Goal: Task Accomplishment & Management: Complete application form

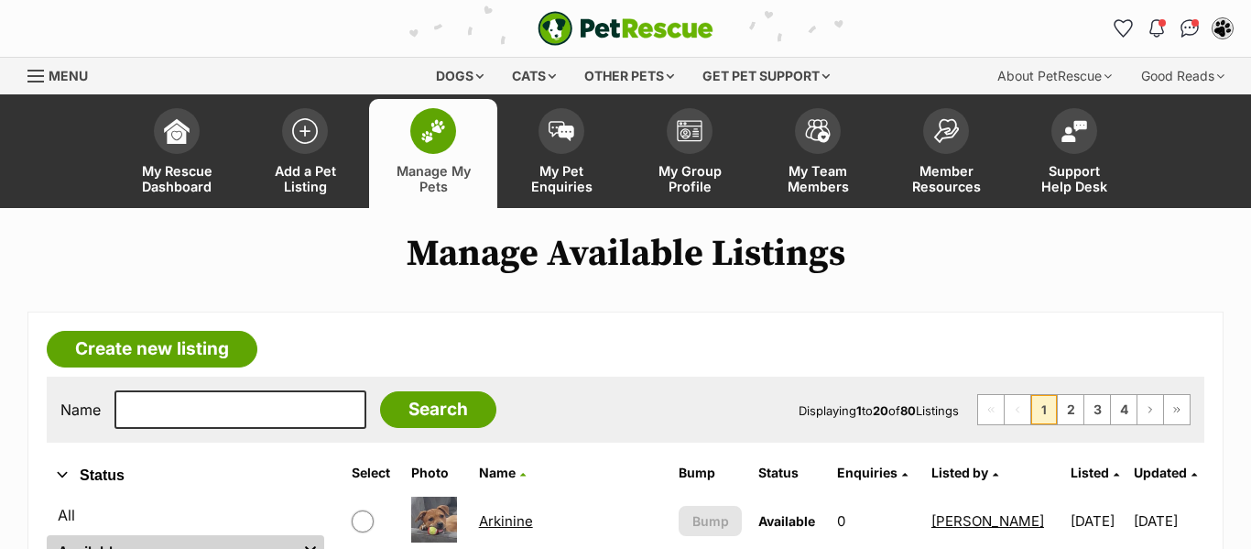
click at [451, 146] on link "Manage My Pets" at bounding box center [433, 153] width 128 height 109
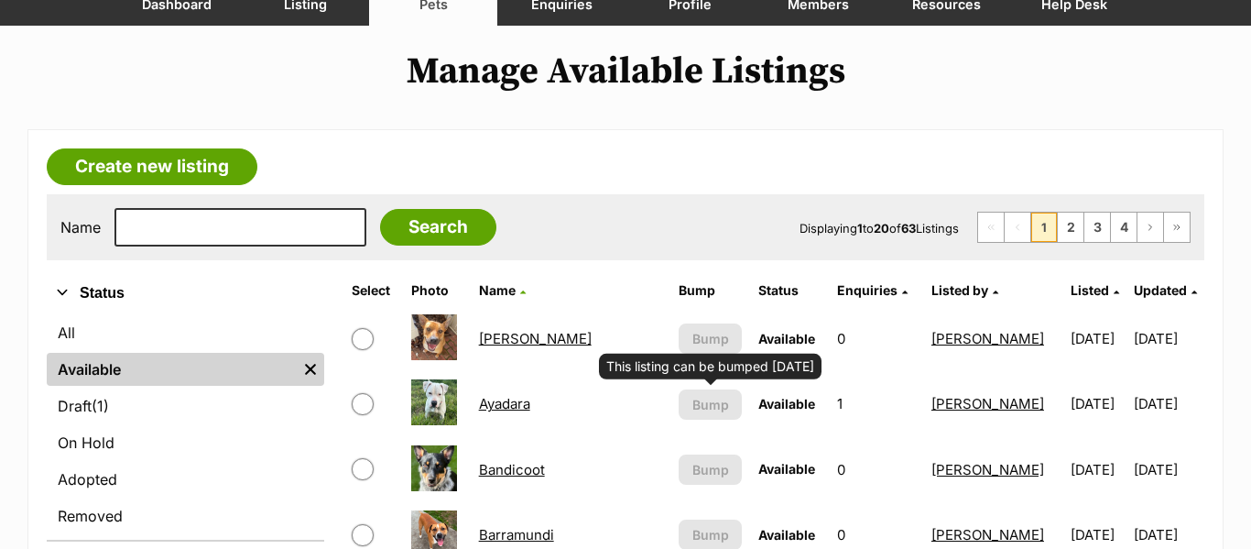
scroll to position [220, 0]
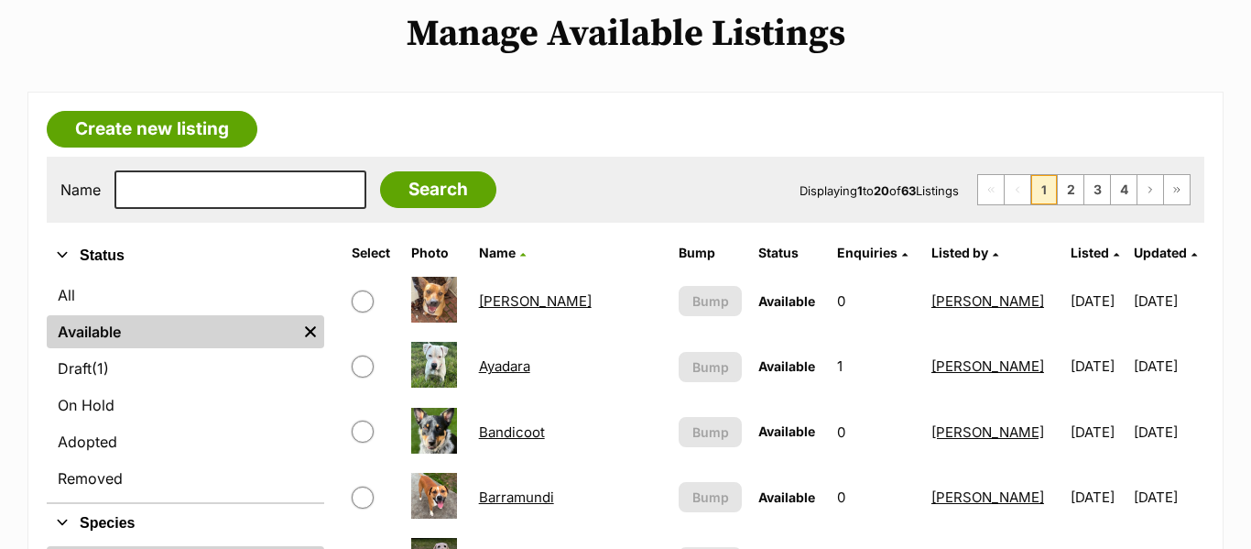
click at [530, 439] on link "Bandicoot" at bounding box center [512, 431] width 66 height 17
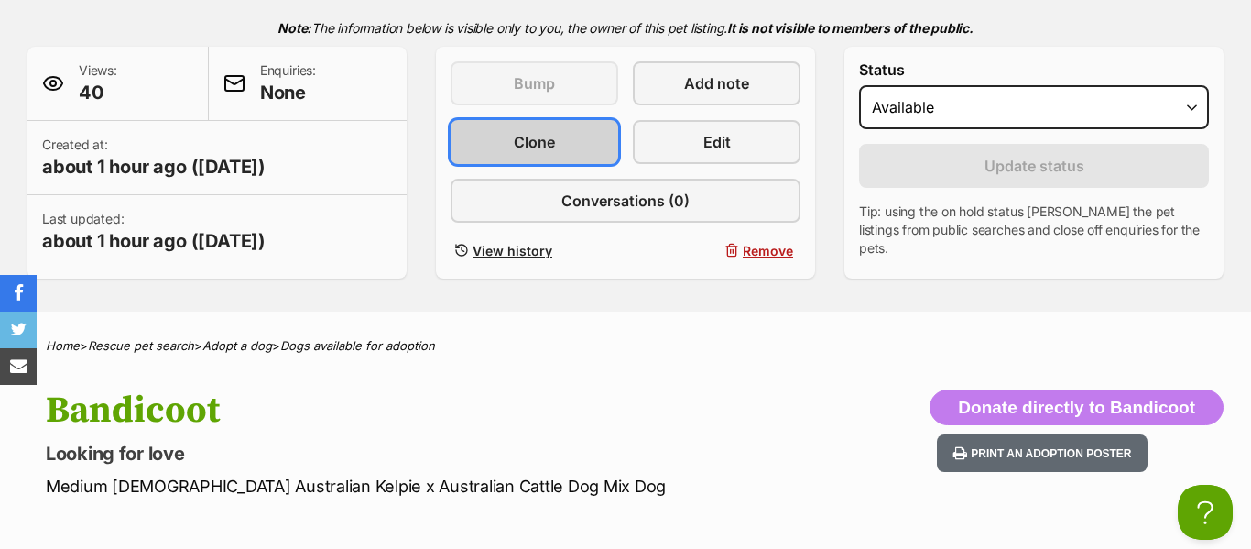
click at [539, 138] on span "Clone" at bounding box center [534, 142] width 41 height 22
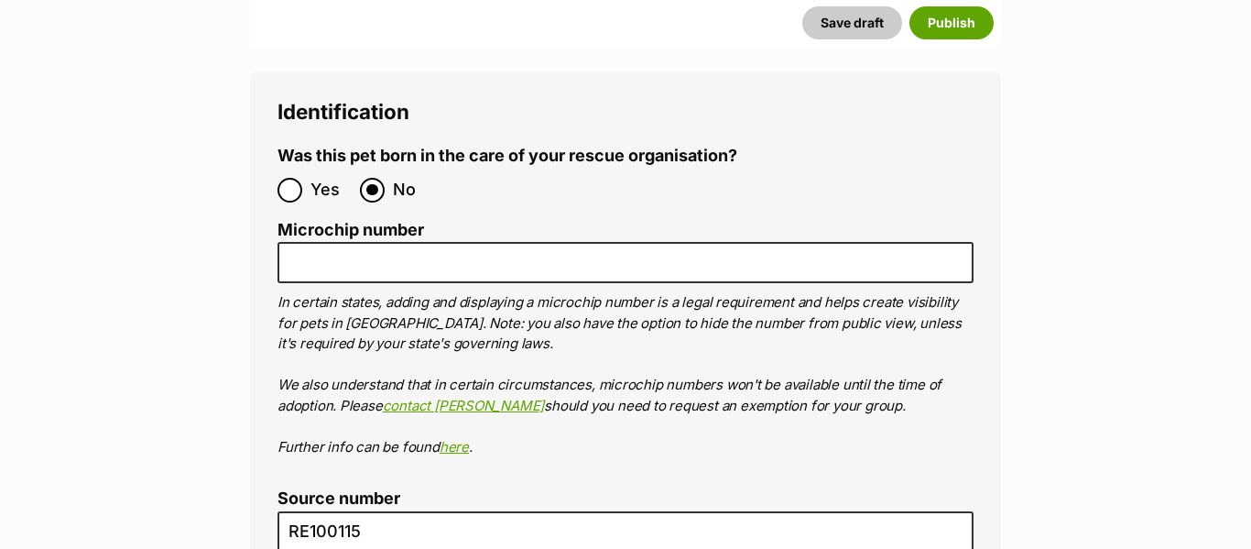
scroll to position [6363, 0]
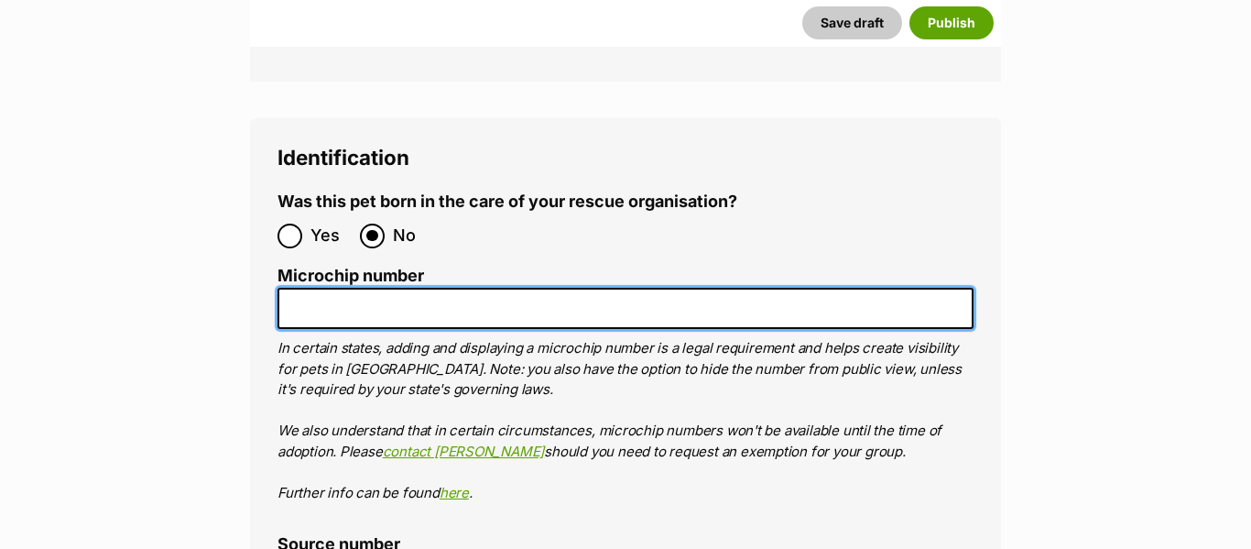
click at [502, 288] on input "Microchip number" at bounding box center [625, 308] width 696 height 41
paste input "956000013301493"
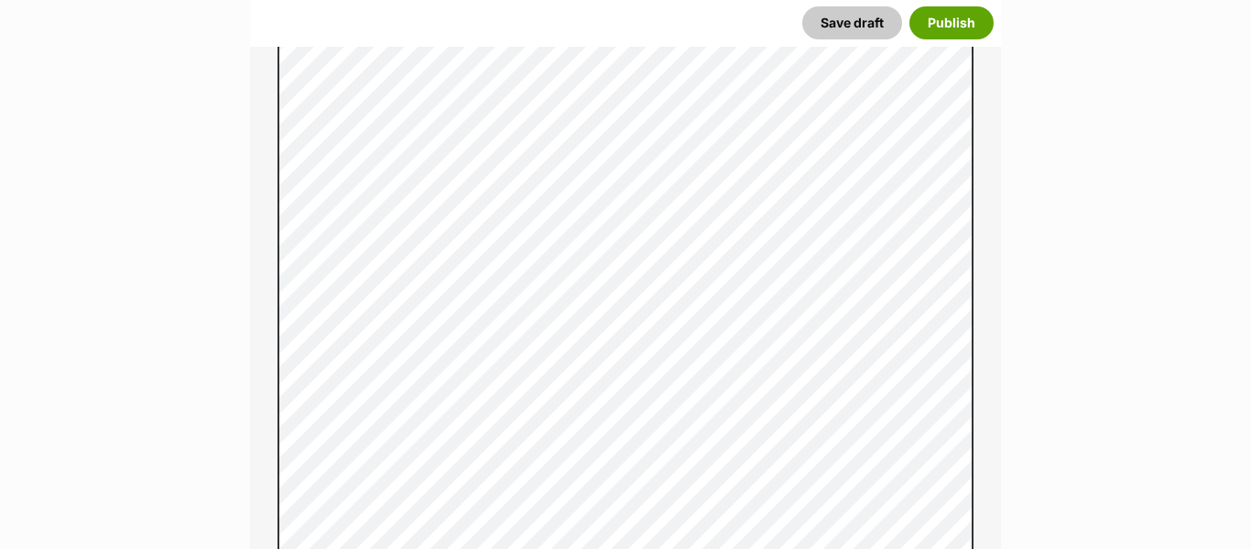
scroll to position [1402, 0]
type input "956000013301493"
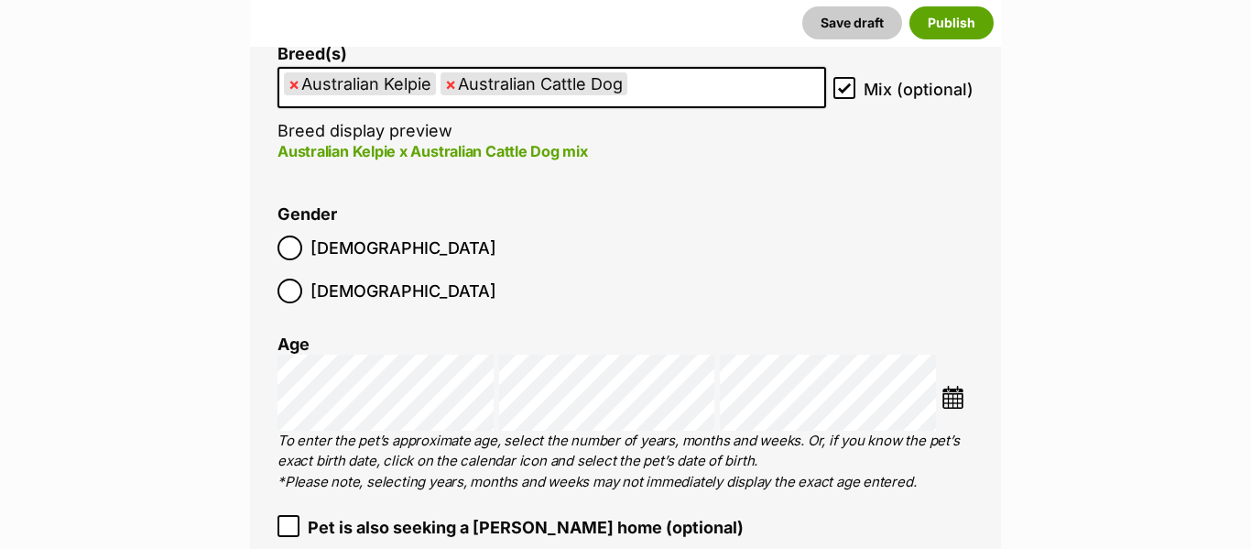
scroll to position [2881, 0]
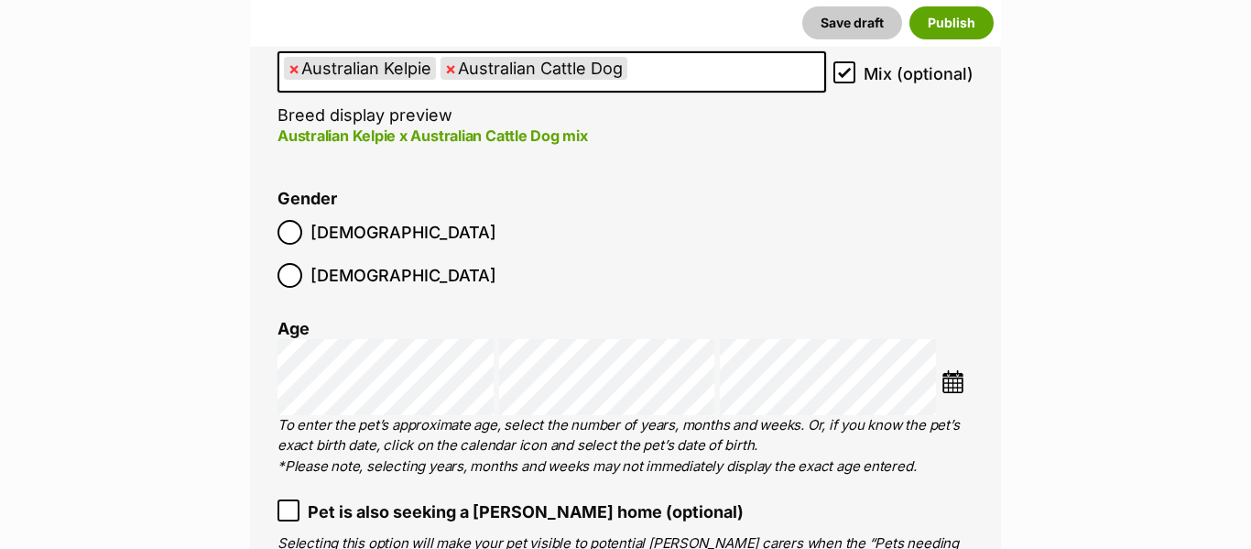
click at [450, 65] on span "×" at bounding box center [450, 68] width 11 height 23
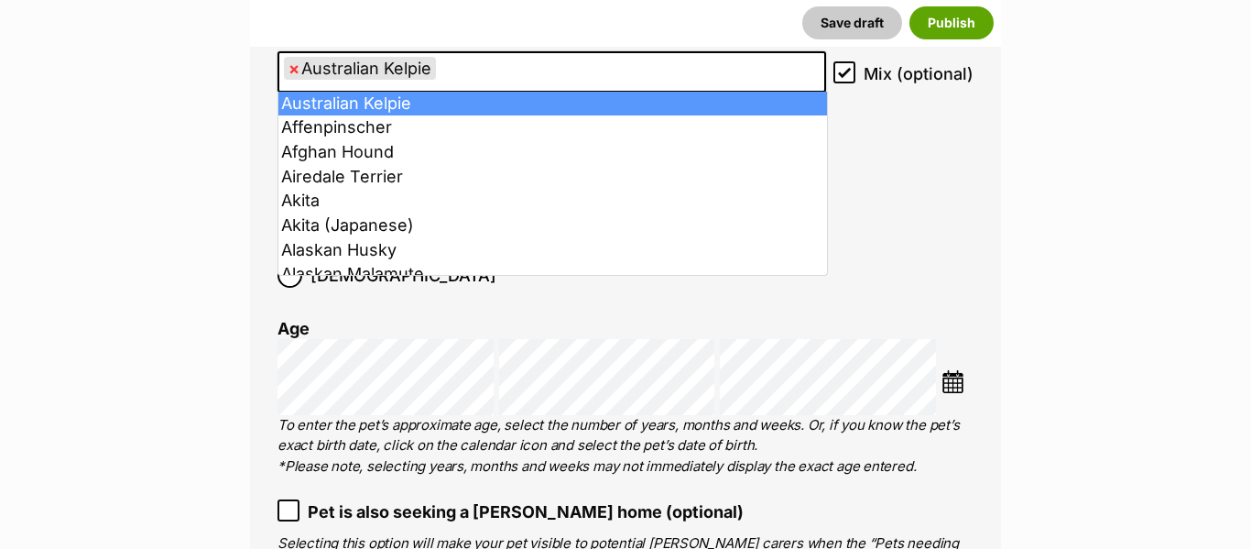
click at [292, 70] on span "×" at bounding box center [293, 68] width 11 height 23
select select
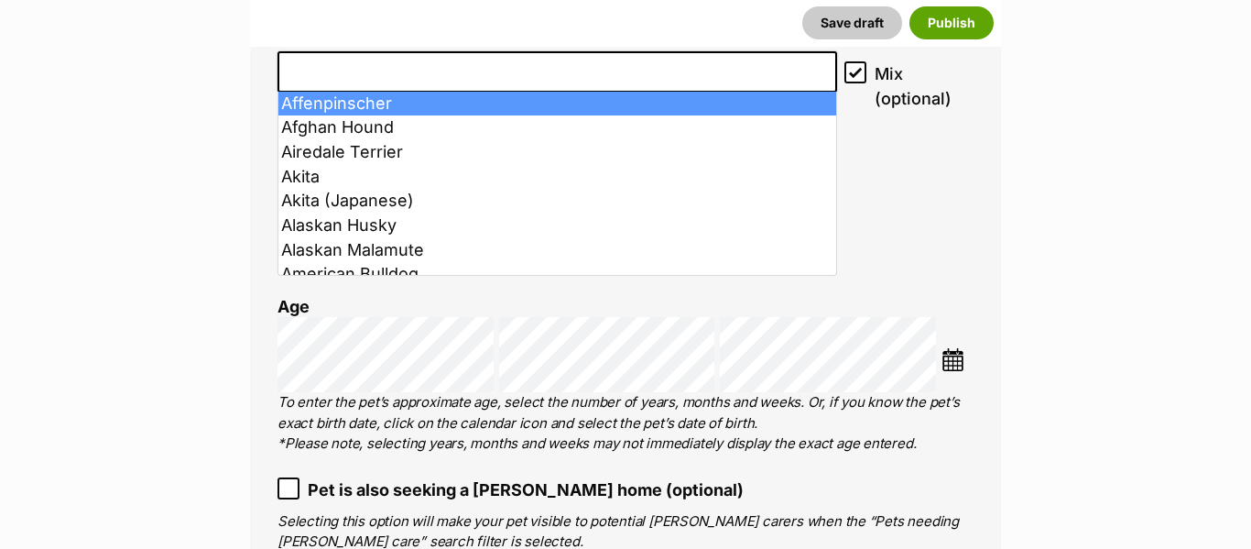
click at [307, 70] on input "search" at bounding box center [557, 67] width 547 height 19
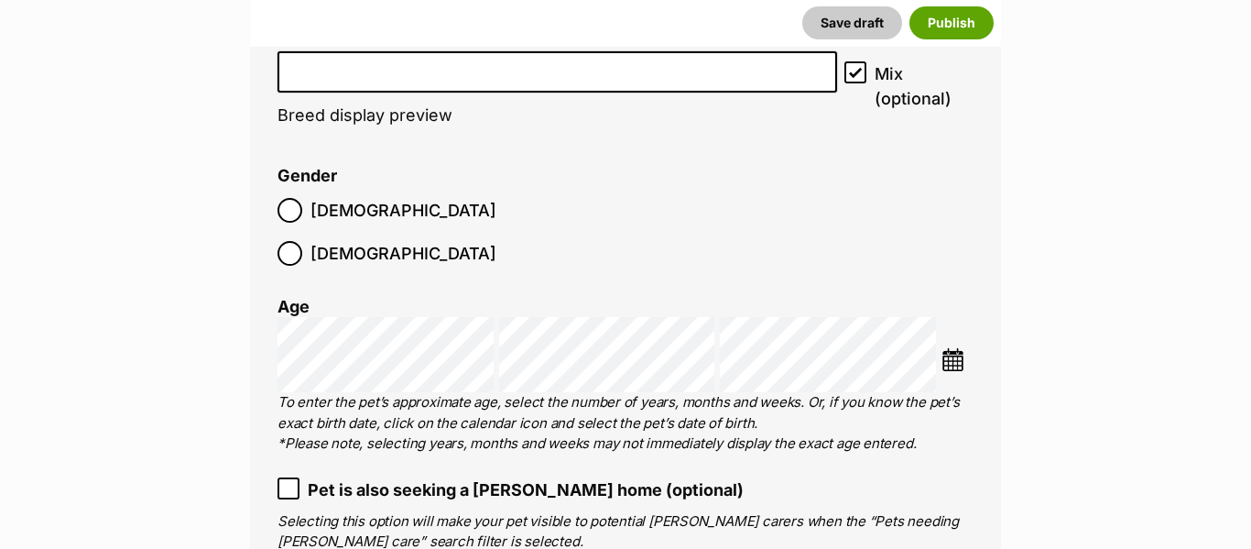
click at [307, 70] on input "search" at bounding box center [557, 67] width 547 height 19
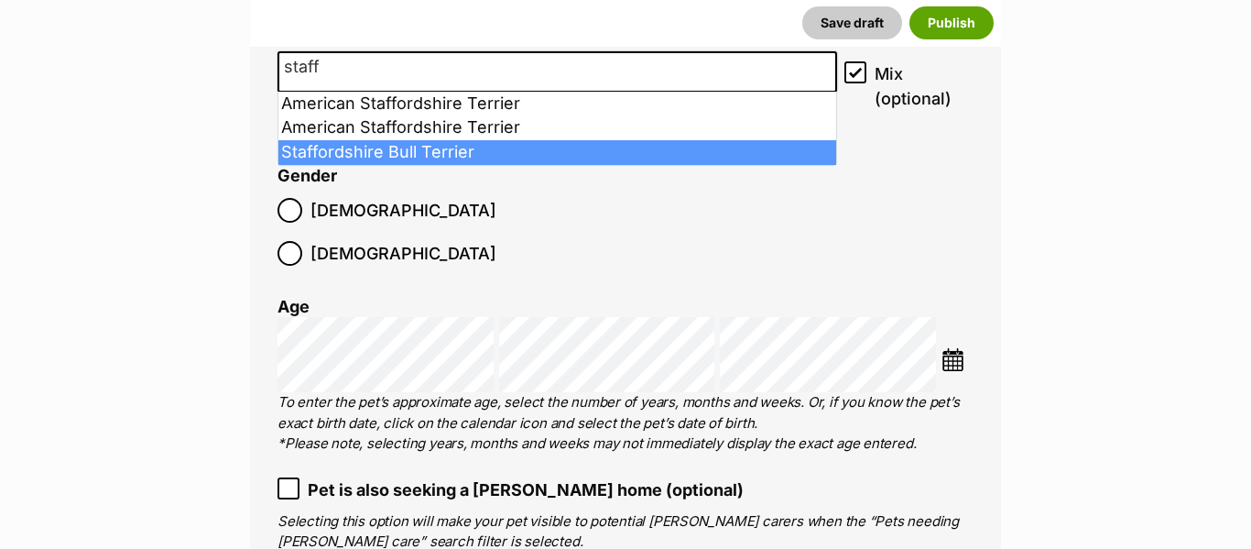
type input "staff"
select select "198"
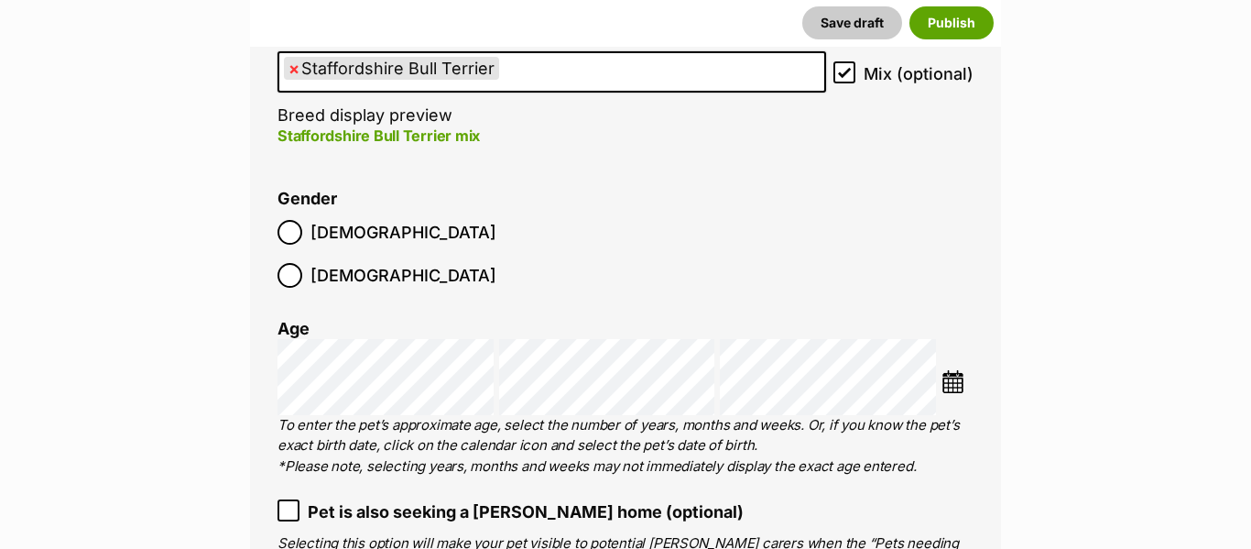
click at [947, 370] on img at bounding box center [952, 381] width 23 height 23
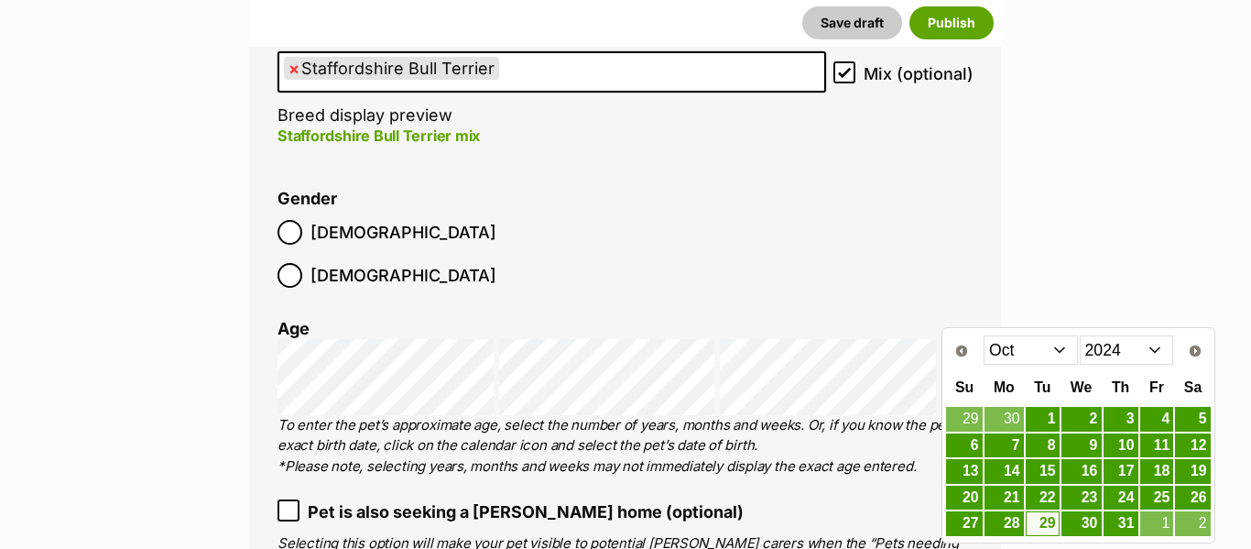
click at [1065, 354] on select "Jan Feb Mar Apr May Jun Jul Aug Sep Oct Nov Dec" at bounding box center [1030, 349] width 94 height 29
click at [1155, 355] on select "2014 2015 2016 2017 2018 2019 2020 2021 2022 2023 2024 2025" at bounding box center [1127, 349] width 94 height 29
click at [1048, 473] on link "15" at bounding box center [1043, 471] width 34 height 23
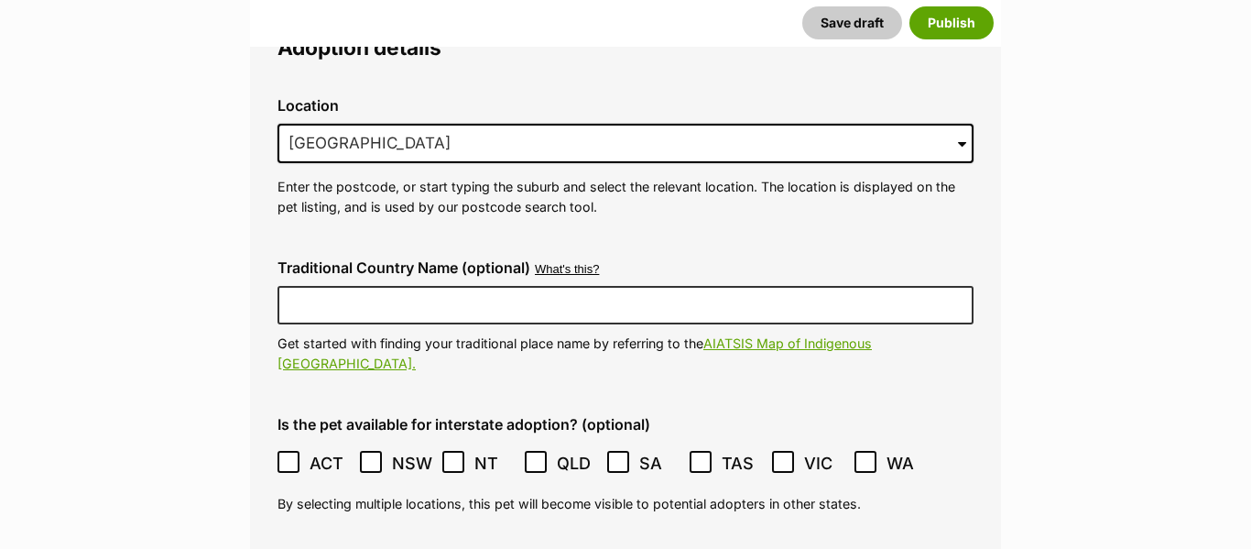
scroll to position [4871, 0]
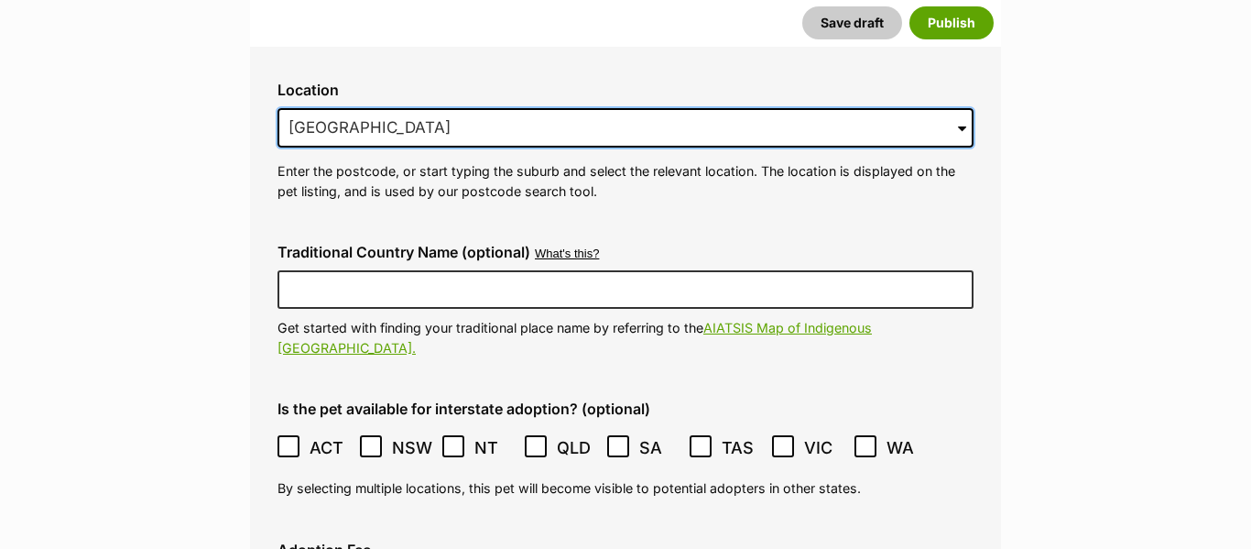
drag, startPoint x: 478, startPoint y: 82, endPoint x: 285, endPoint y: 85, distance: 193.2
click at [285, 108] on input "Chirnside Park, VIC, 3116" at bounding box center [625, 128] width 696 height 40
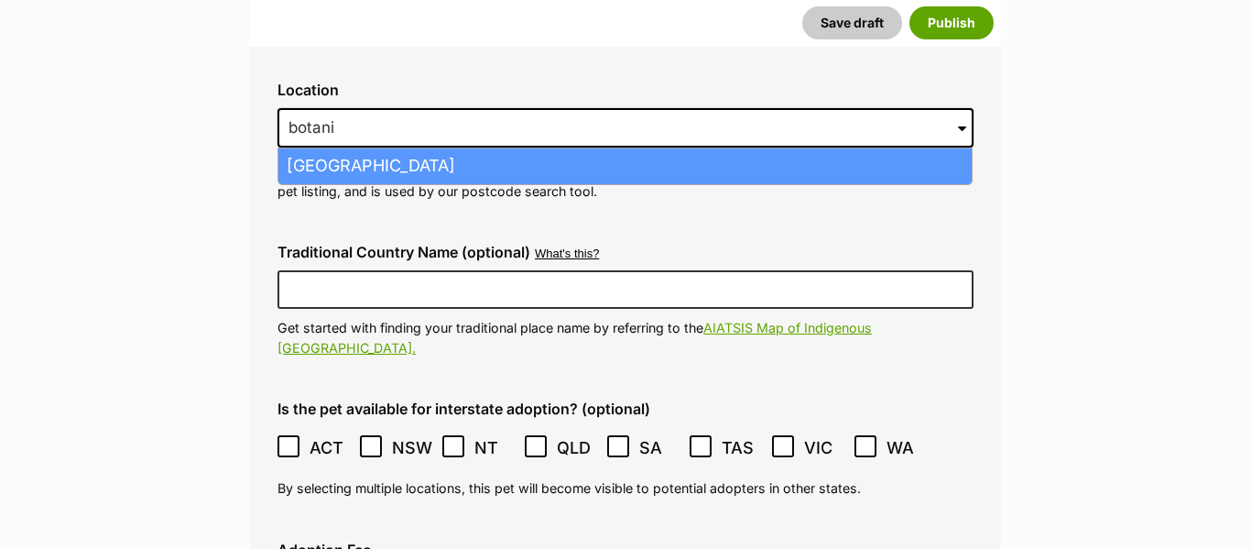
click at [452, 148] on li "Botanic Ridge, Victoria, 3977" at bounding box center [624, 166] width 693 height 36
type input "Botanic Ridge, Victoria, 3977"
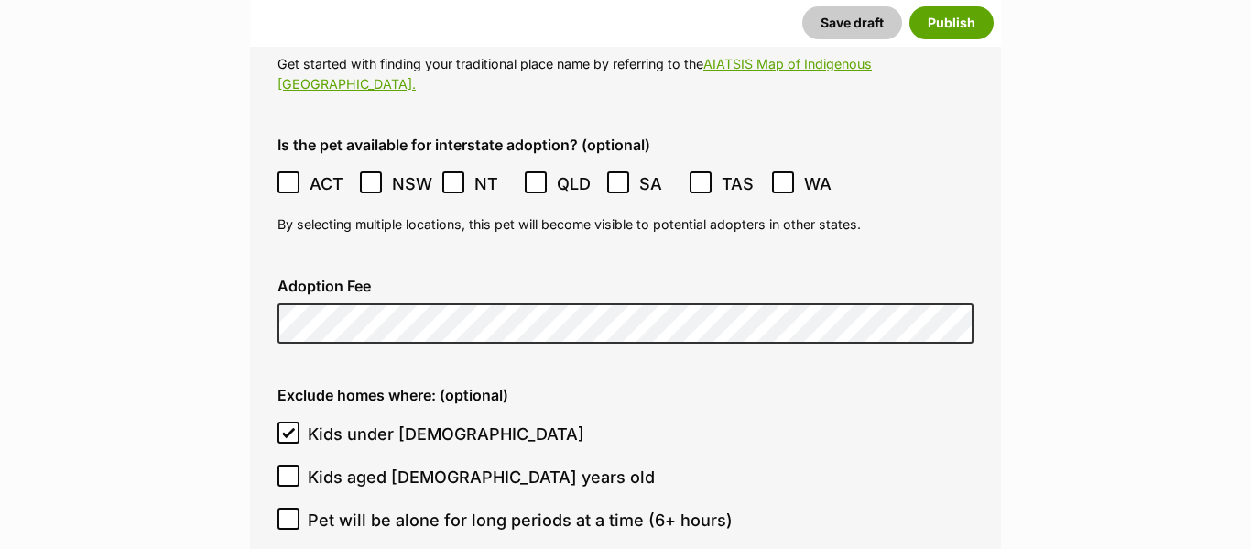
scroll to position [5149, 0]
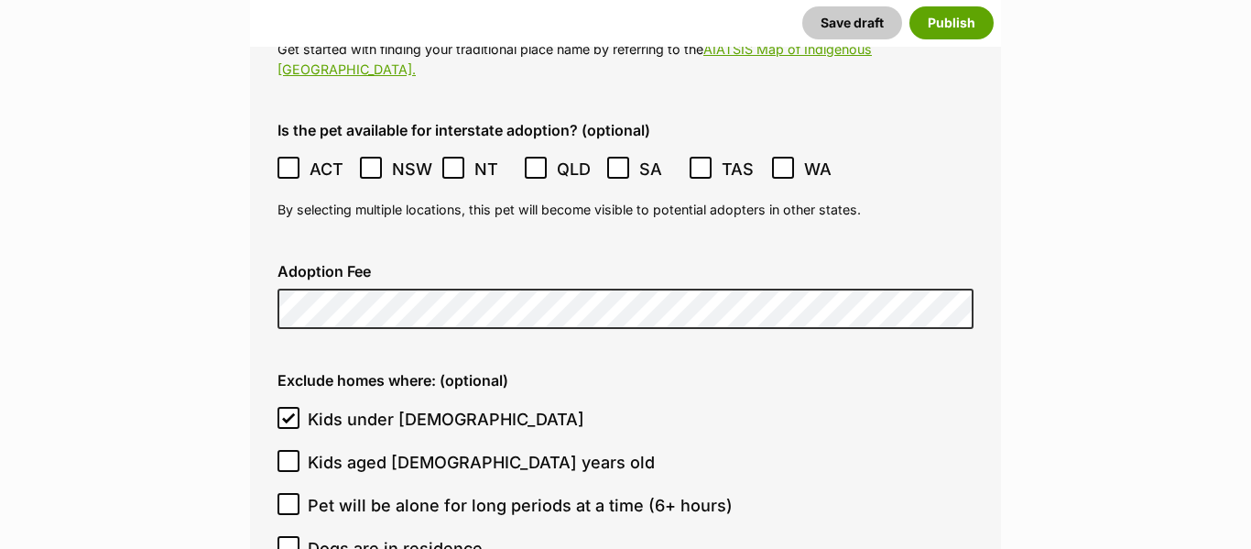
click at [284, 457] on icon at bounding box center [288, 461] width 11 height 8
click at [284, 450] on input "Kids aged 6-12 years old" at bounding box center [288, 461] width 22 height 22
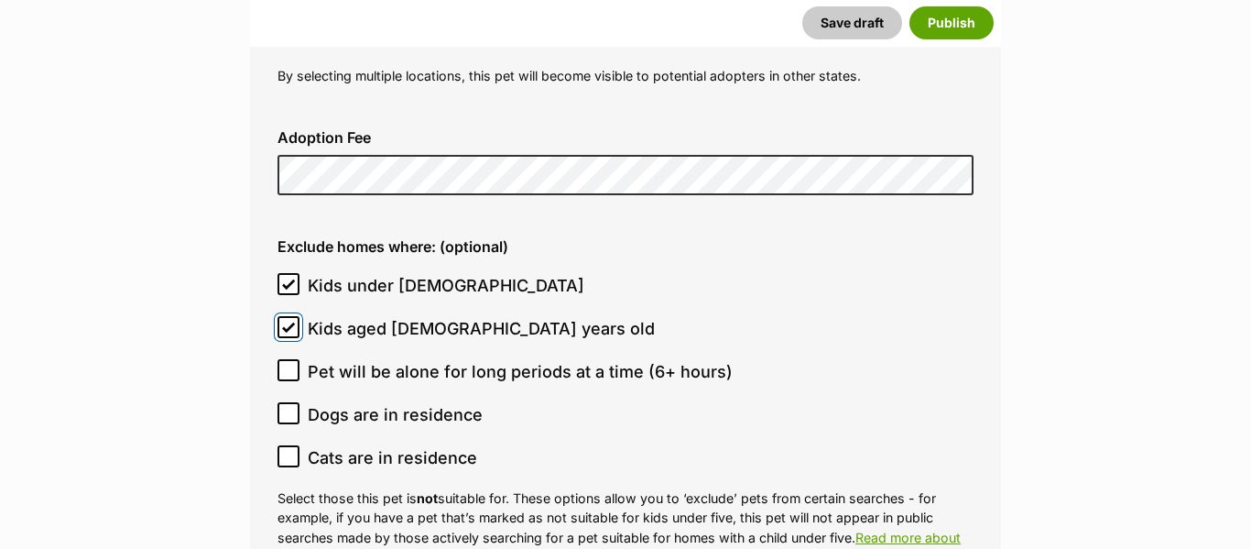
scroll to position [5236, 0]
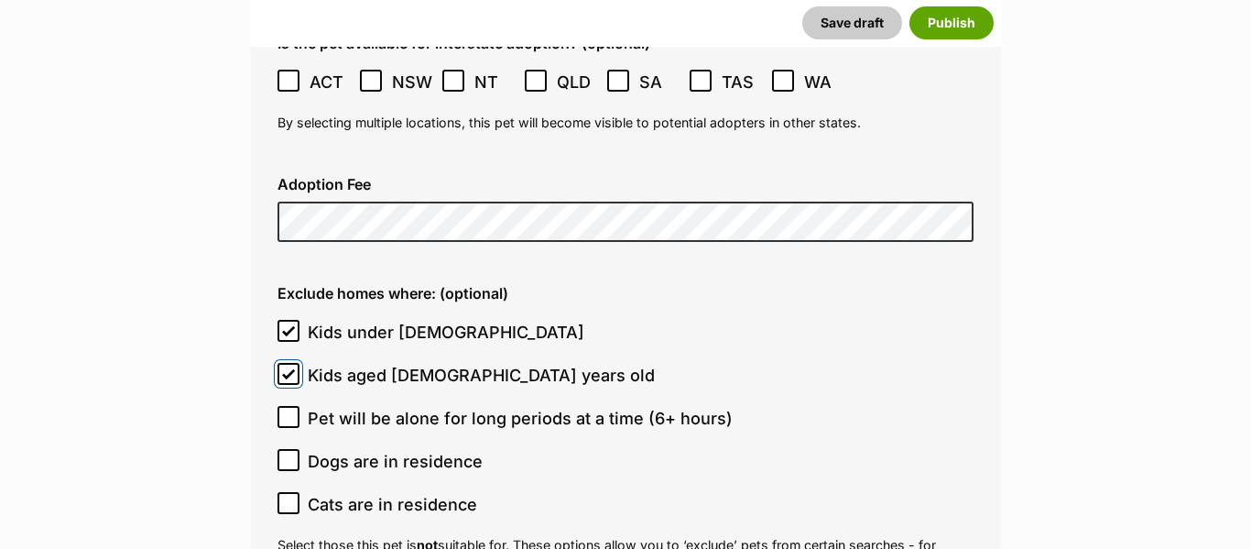
click at [288, 363] on input "Kids aged 6-12 years old" at bounding box center [288, 374] width 22 height 22
checkbox input "false"
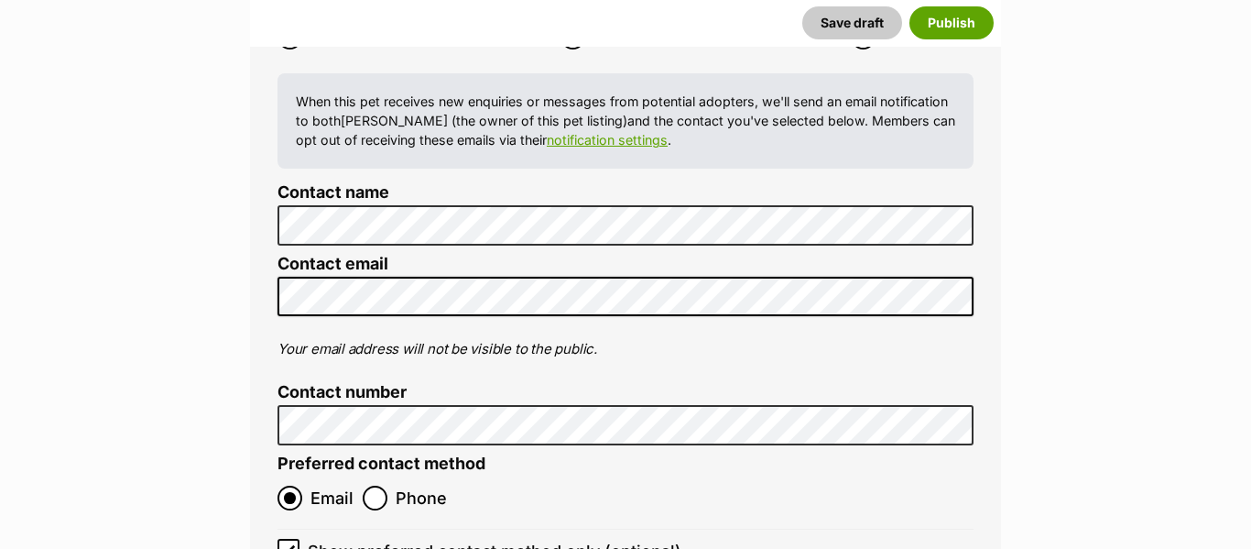
scroll to position [7558, 0]
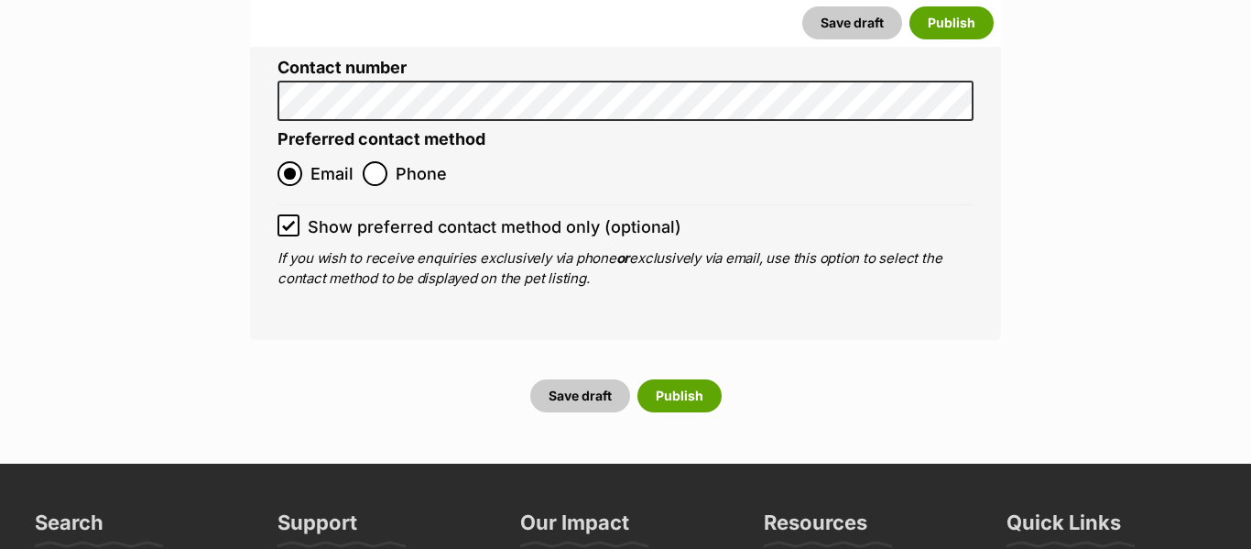
scroll to position [7914, 0]
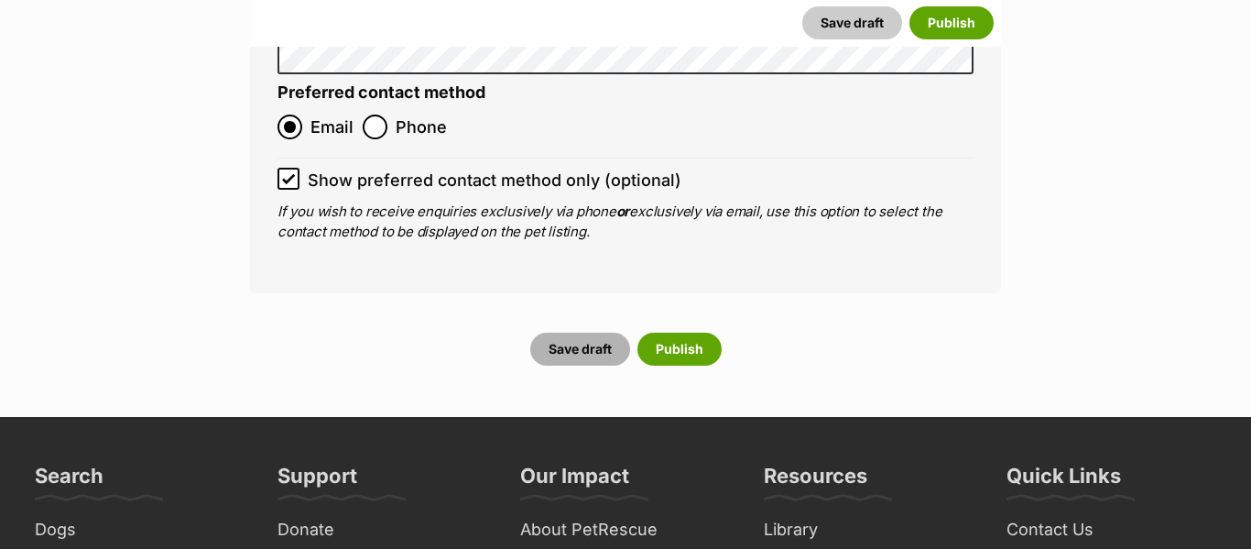
click at [583, 332] on button "Save draft" at bounding box center [580, 348] width 100 height 33
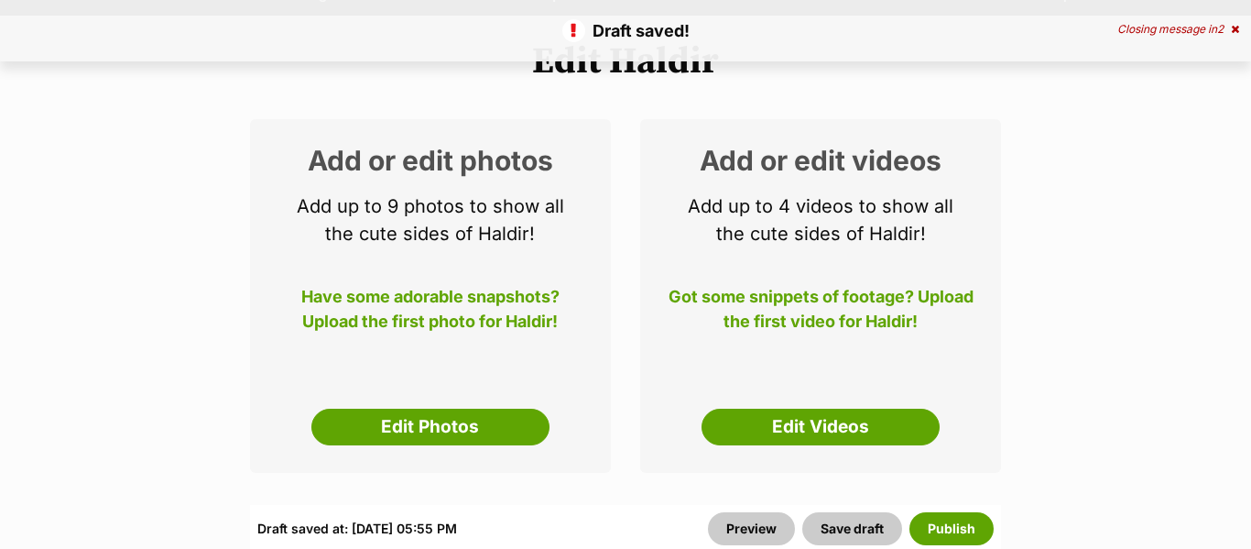
scroll to position [256, 0]
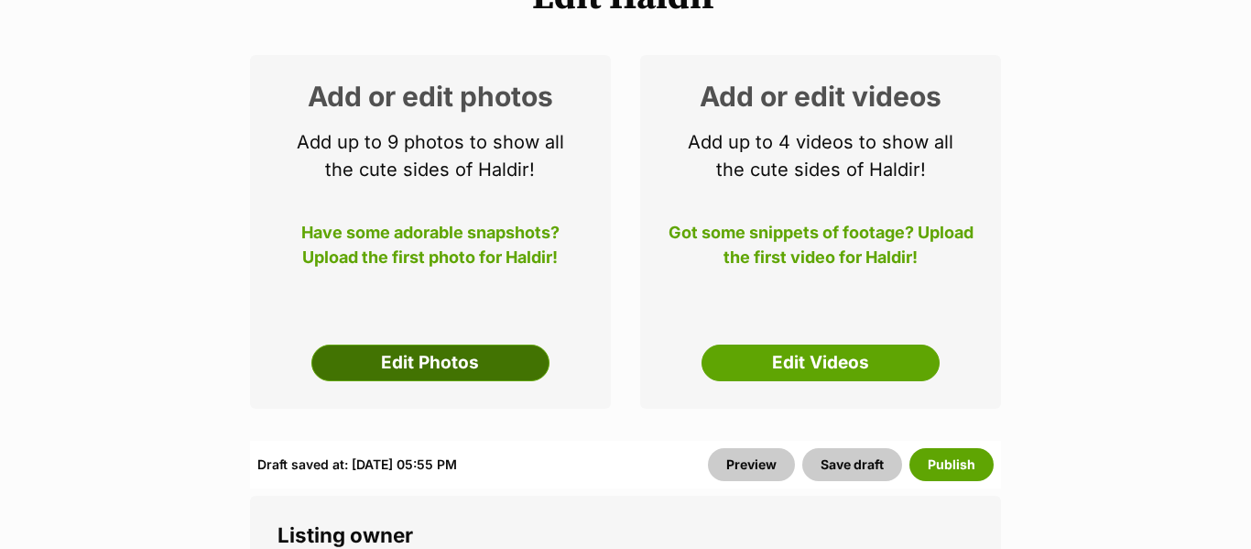
click at [421, 363] on link "Edit Photos" at bounding box center [430, 362] width 238 height 37
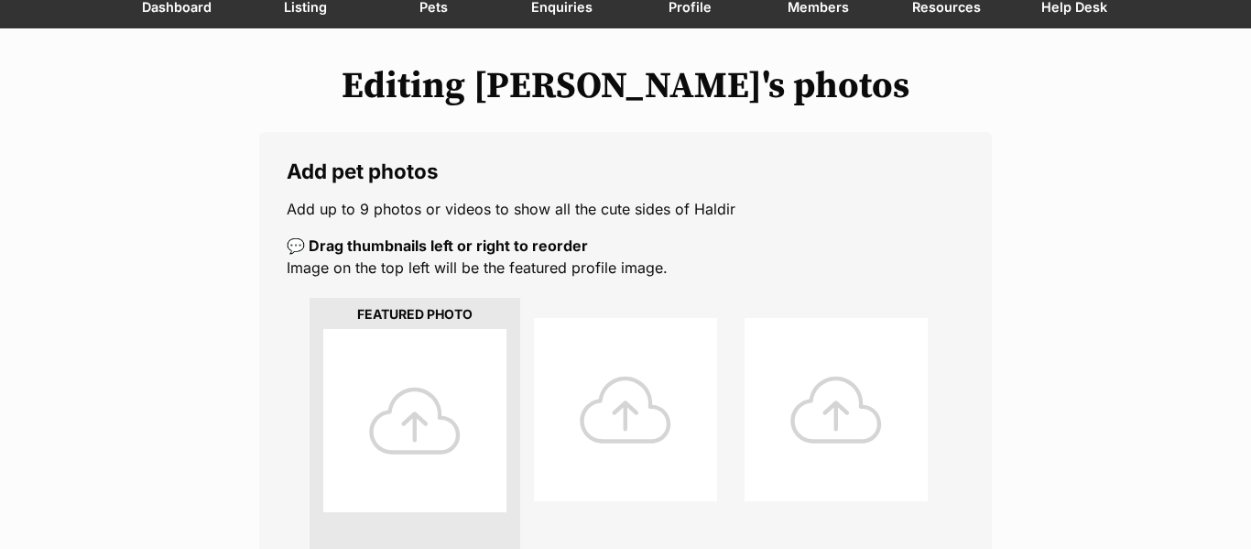
scroll to position [183, 0]
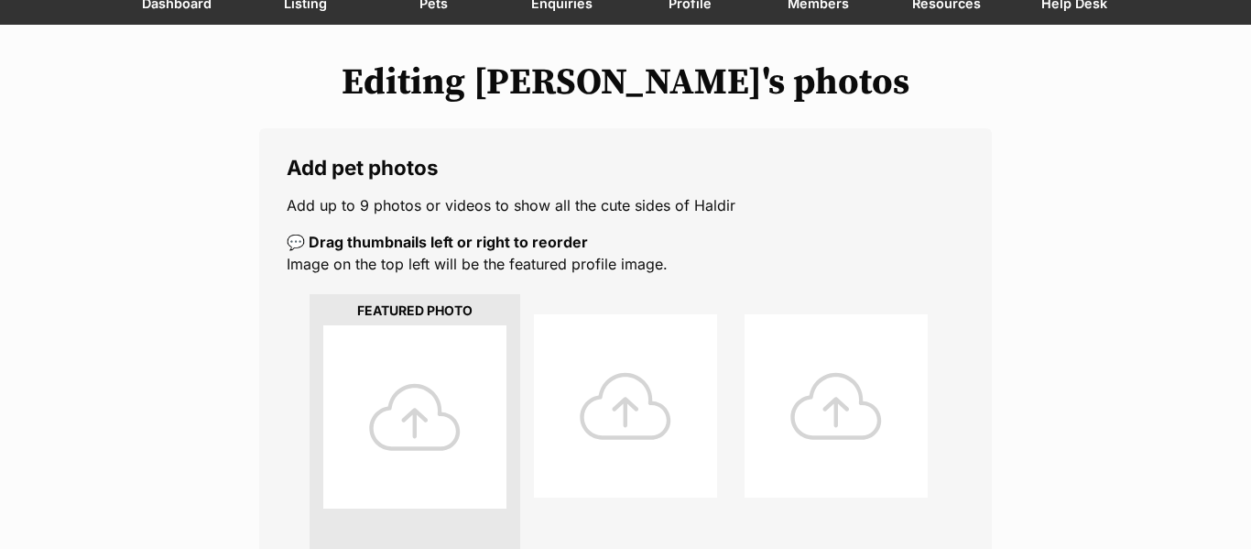
click at [429, 423] on div at bounding box center [414, 416] width 183 height 183
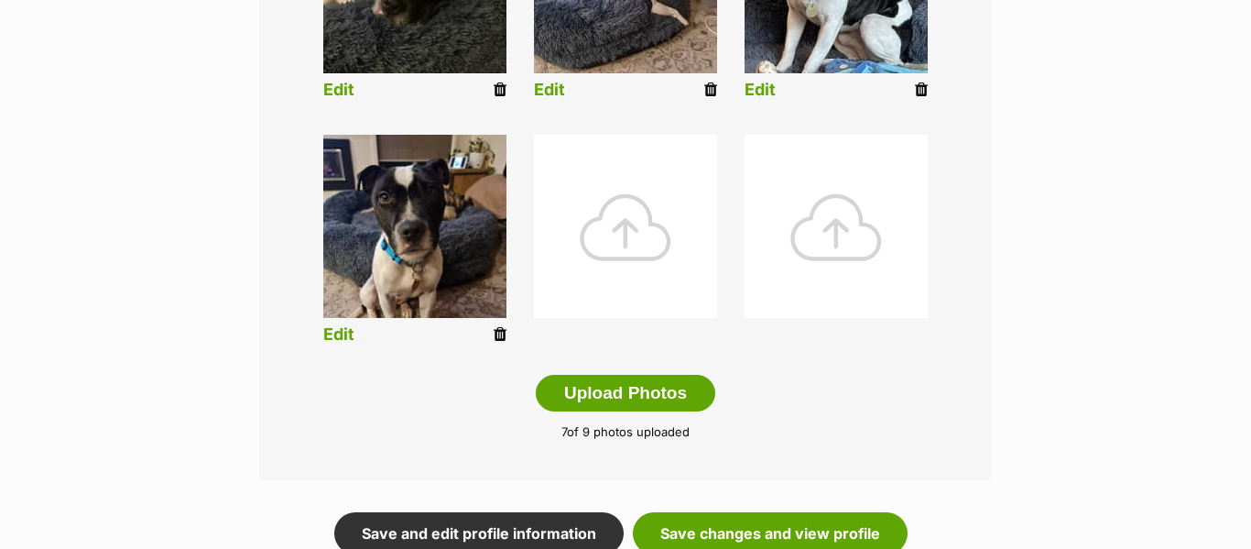
scroll to position [1092, 0]
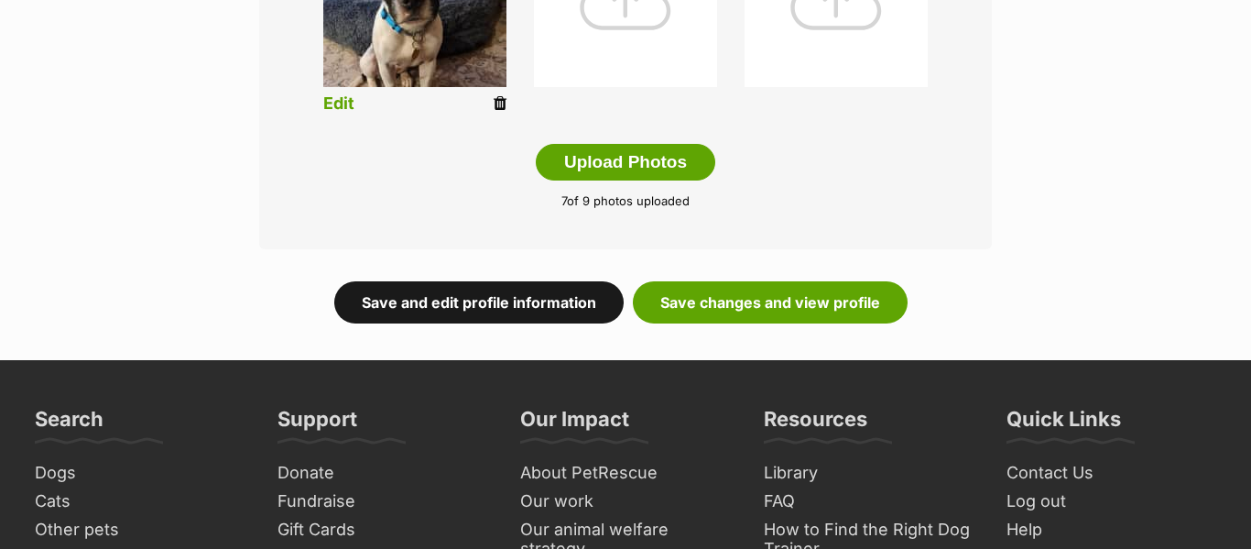
click at [504, 302] on link "Save and edit profile information" at bounding box center [478, 302] width 289 height 42
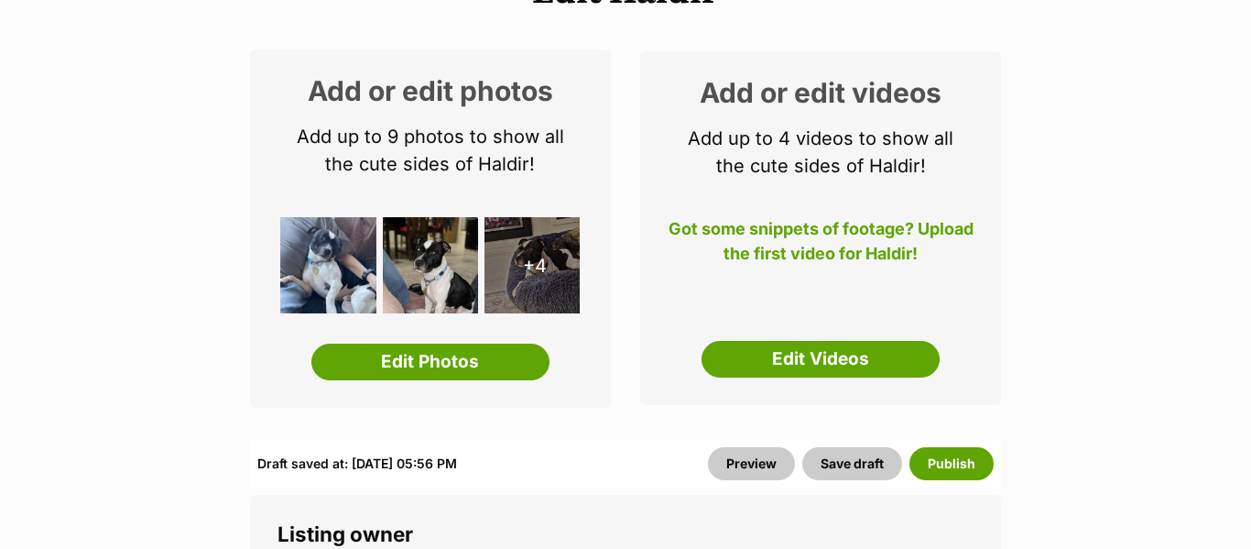
scroll to position [310, 0]
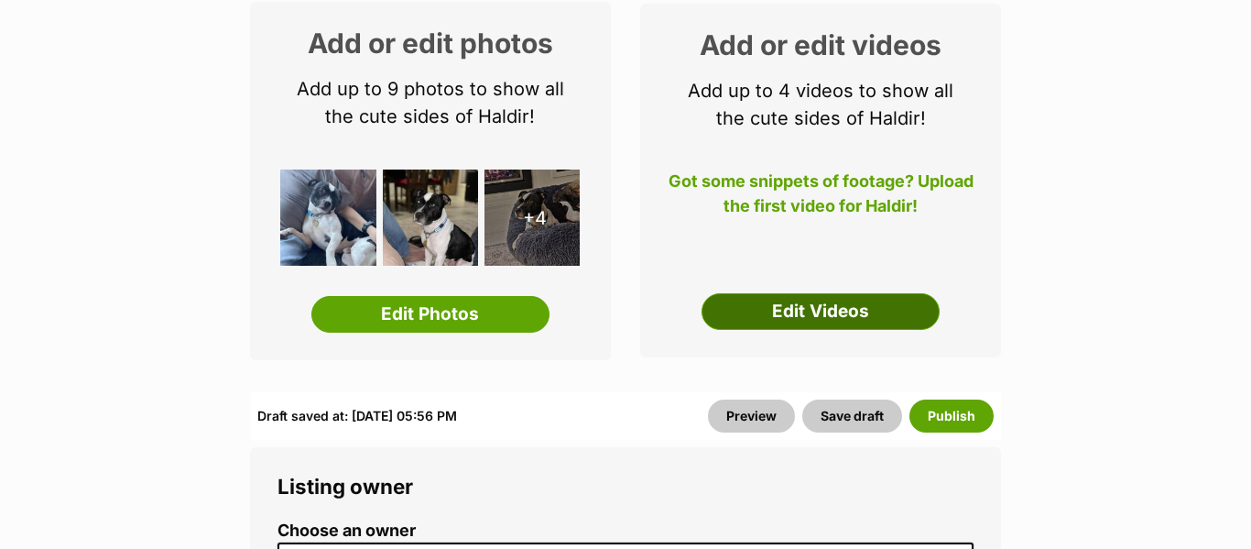
click at [823, 313] on link "Edit Videos" at bounding box center [820, 311] width 238 height 37
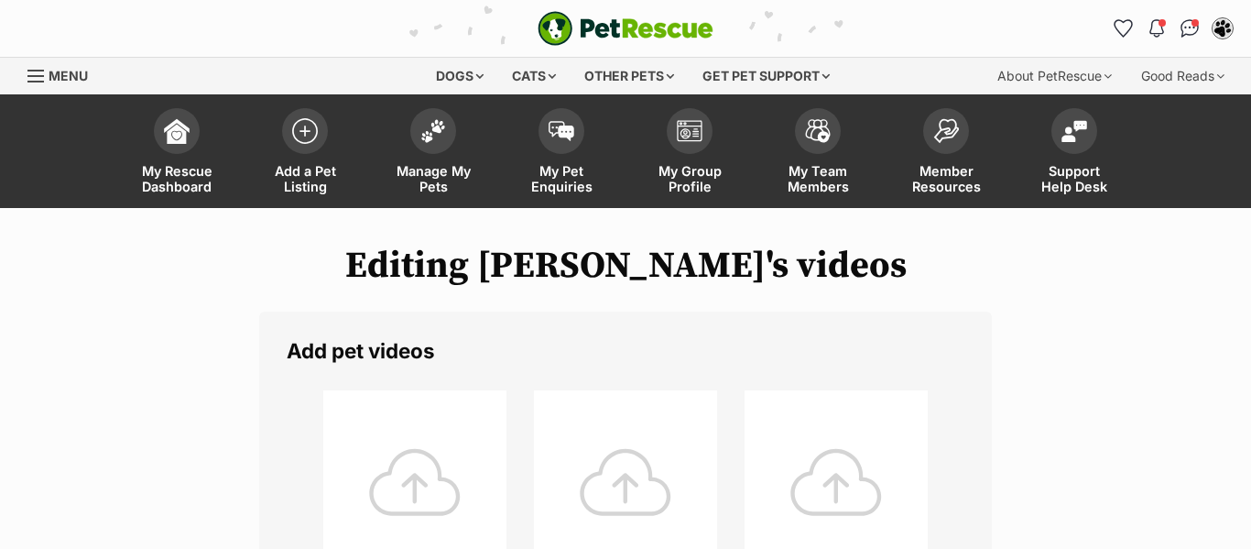
click at [416, 483] on div at bounding box center [414, 481] width 183 height 183
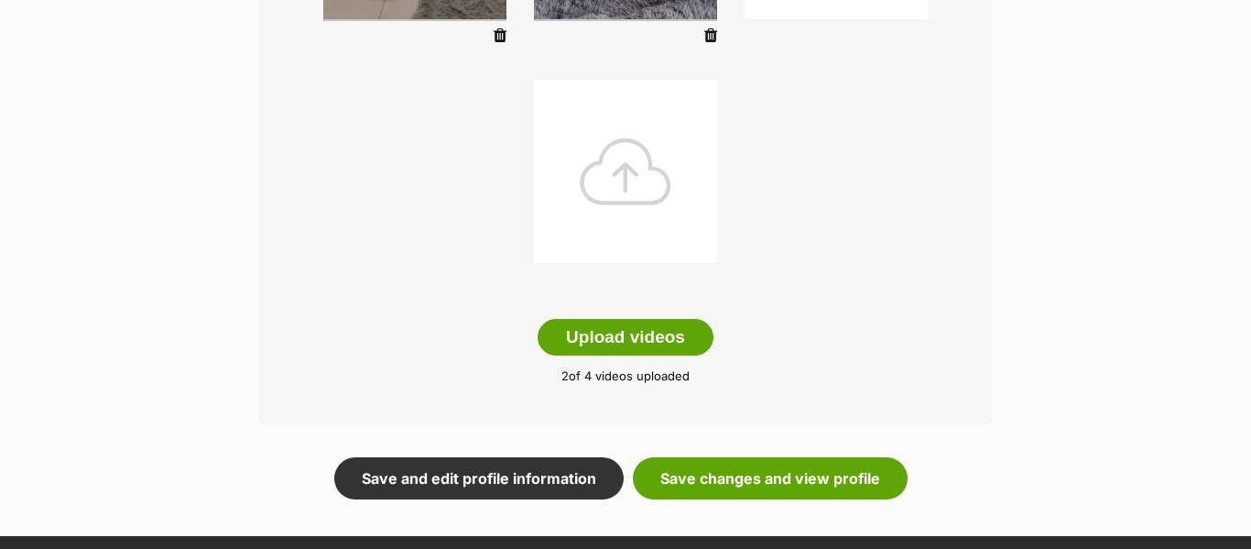
scroll to position [586, 0]
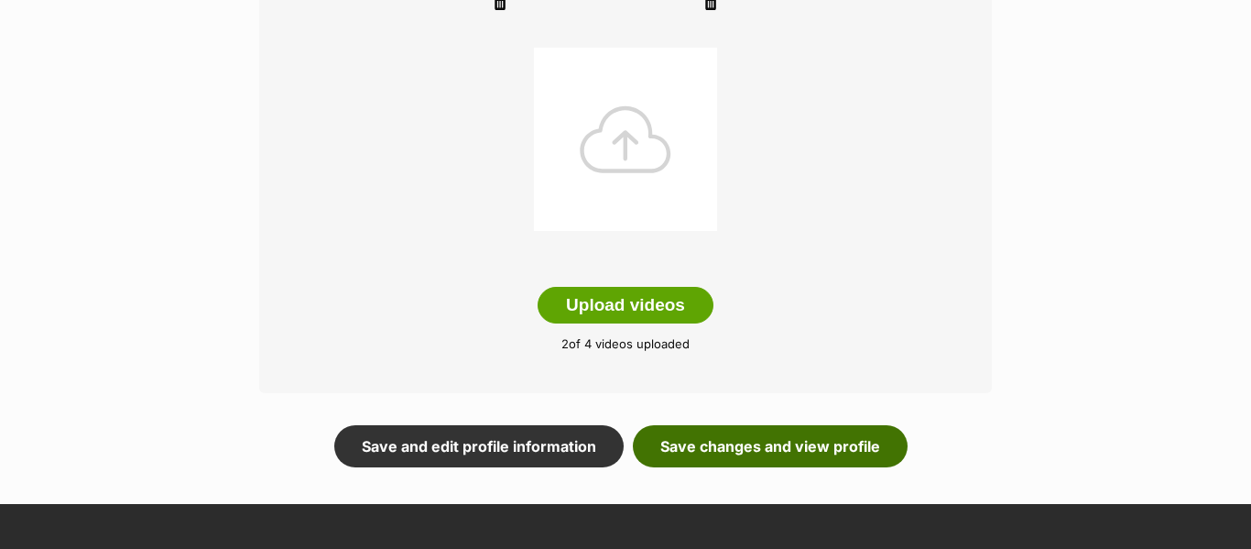
click at [802, 455] on link "Save changes and view profile" at bounding box center [770, 446] width 275 height 42
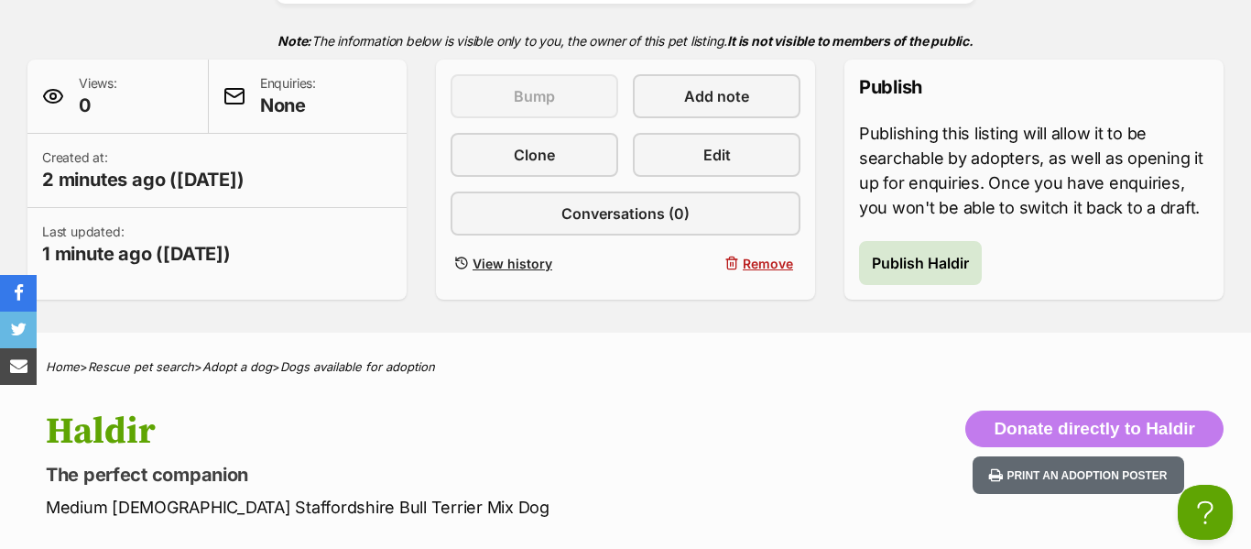
scroll to position [375, 0]
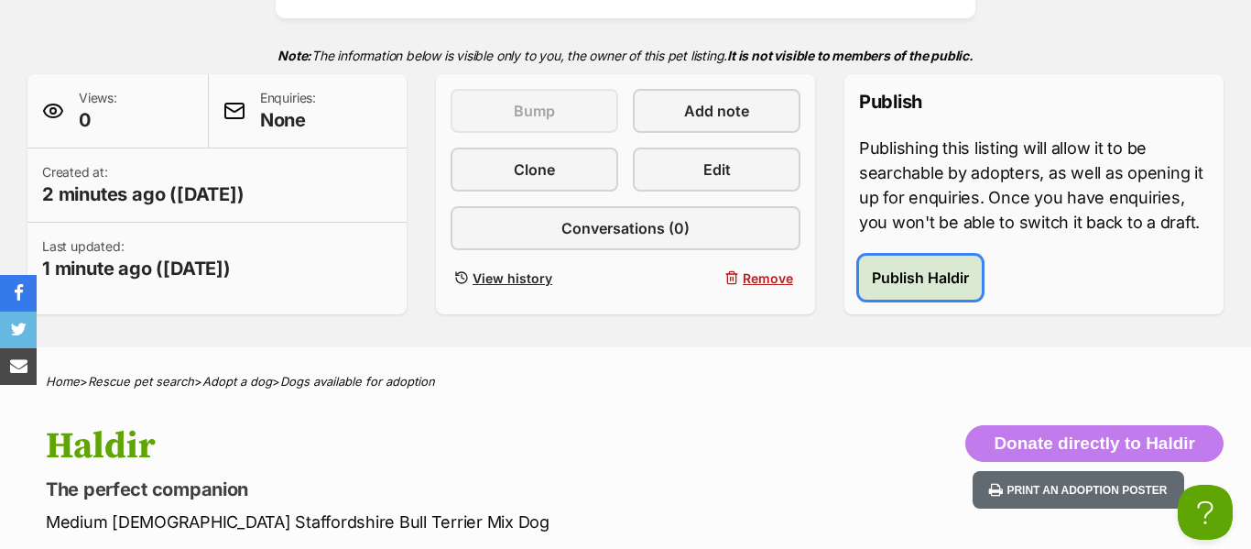
click at [936, 280] on span "Publish Haldir" at bounding box center [920, 277] width 97 height 22
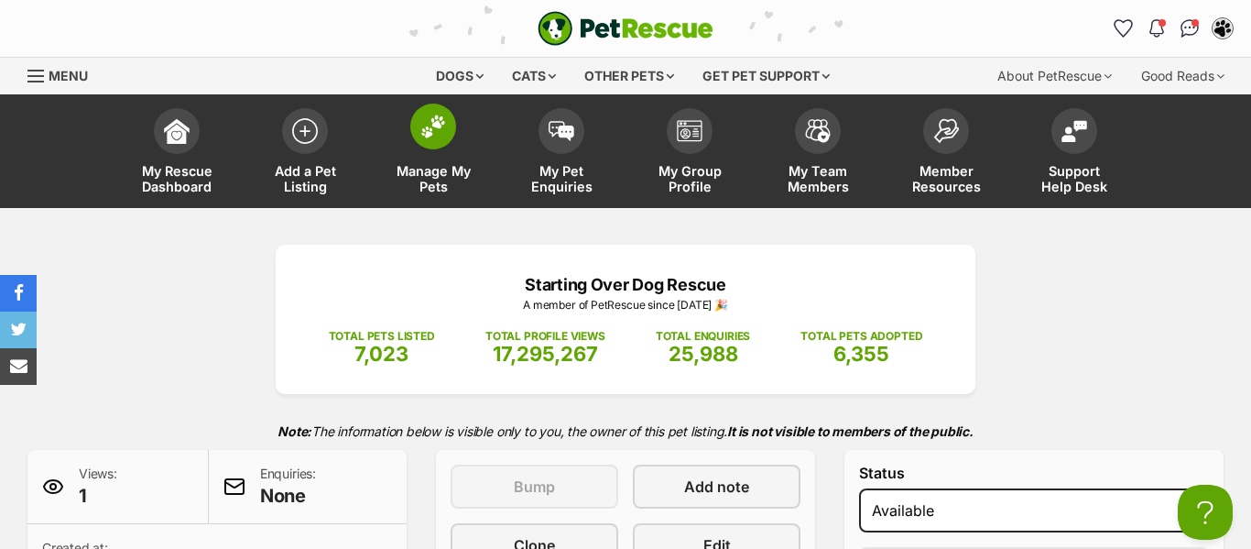
click at [444, 154] on link "Manage My Pets" at bounding box center [433, 153] width 128 height 109
